Goal: Transaction & Acquisition: Purchase product/service

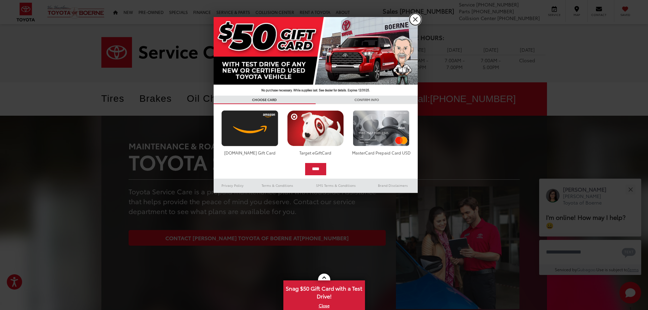
click at [420, 18] on link "X" at bounding box center [416, 20] width 12 height 12
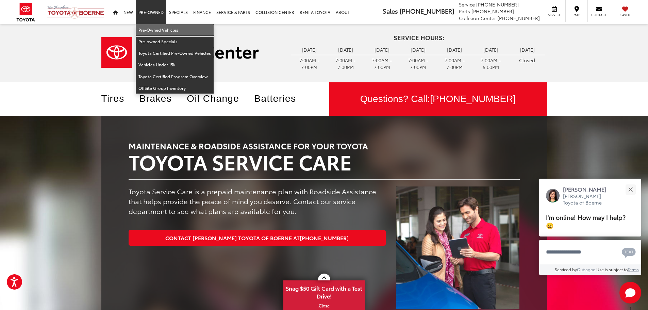
click at [160, 31] on link "Pre-Owned Vehicles" at bounding box center [175, 30] width 78 height 12
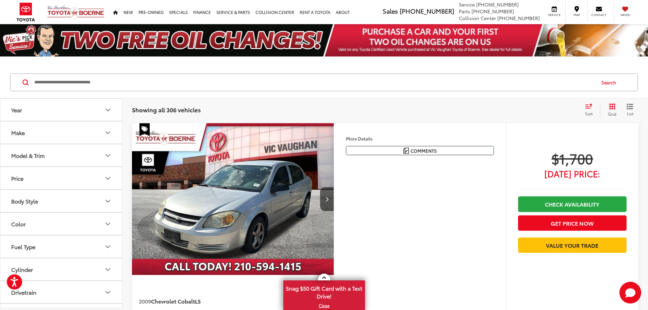
click at [109, 110] on icon "Year" at bounding box center [108, 110] width 8 height 8
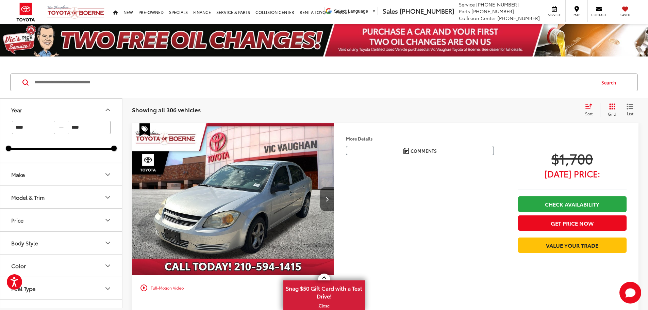
click at [109, 110] on icon "Year" at bounding box center [108, 110] width 4 height 2
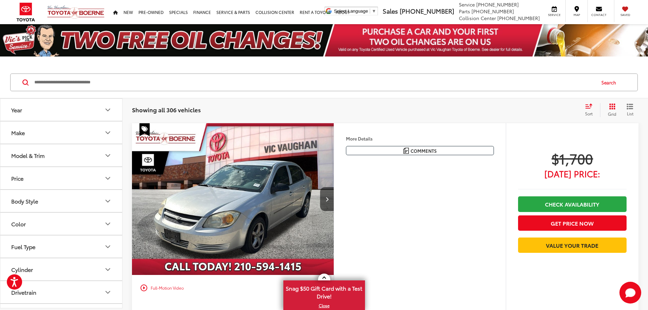
click at [108, 134] on icon "Make" at bounding box center [108, 133] width 8 height 8
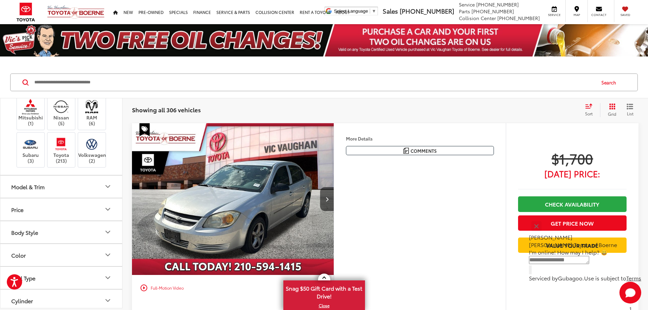
scroll to position [204, 0]
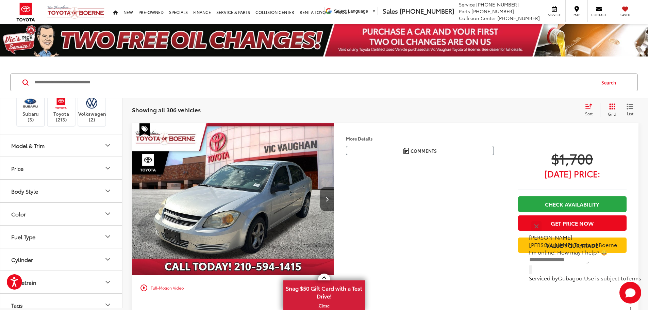
click at [87, 85] on label "RAM (6)" at bounding box center [92, 72] width 28 height 28
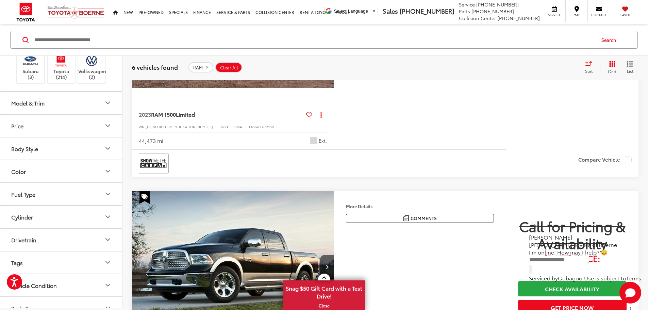
scroll to position [1327, 0]
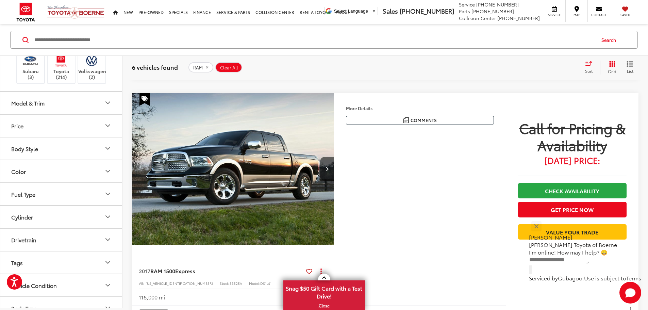
click at [186, 20] on span "Limited" at bounding box center [185, 16] width 19 height 8
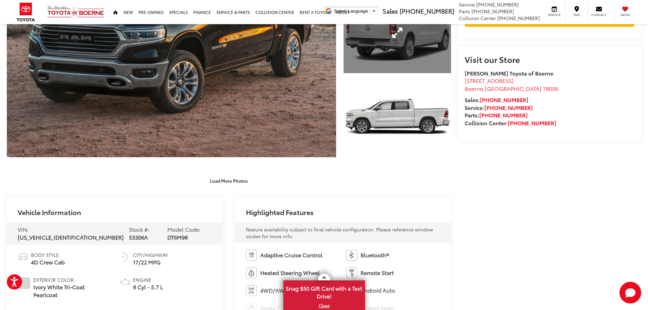
scroll to position [238, 0]
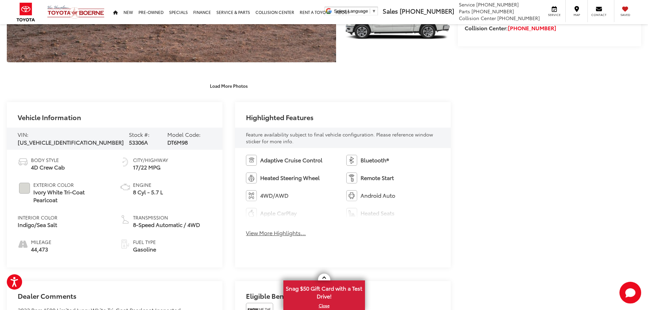
click at [252, 233] on button "View More Highlights..." at bounding box center [276, 233] width 60 height 8
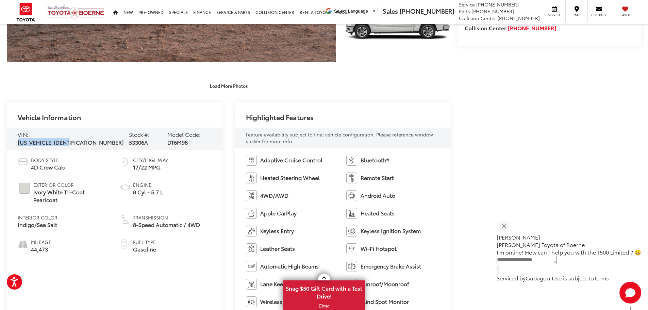
drag, startPoint x: 29, startPoint y: 138, endPoint x: 87, endPoint y: 140, distance: 58.2
click at [87, 140] on div "VIN: 1C6SRFHT9PN525496 Stock #: 53306A Model Code: DT6M98" at bounding box center [115, 139] width 216 height 22
copy span "[US_VEHICLE_IDENTIFICATION_NUMBER]"
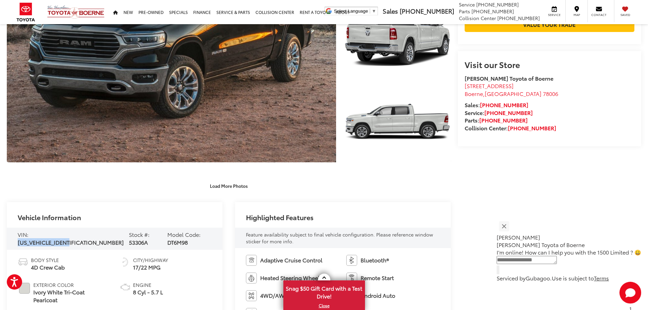
scroll to position [272, 0]
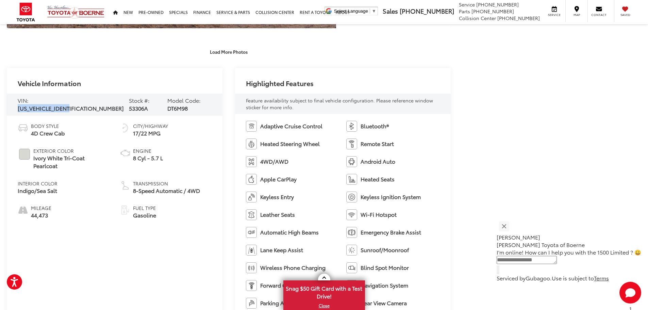
copy span "[US_VEHICLE_IDENTIFICATION_NUMBER]"
click at [73, 106] on span "[US_VEHICLE_IDENTIFICATION_NUMBER]" at bounding box center [71, 108] width 106 height 8
click at [80, 106] on span "[US_VEHICLE_IDENTIFICATION_NUMBER]" at bounding box center [71, 108] width 106 height 8
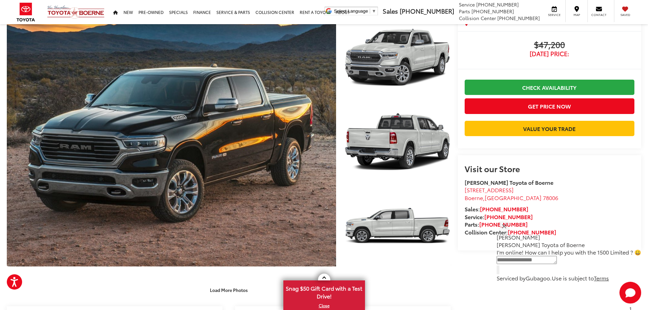
scroll to position [0, 0]
